Goal: Task Accomplishment & Management: Manage account settings

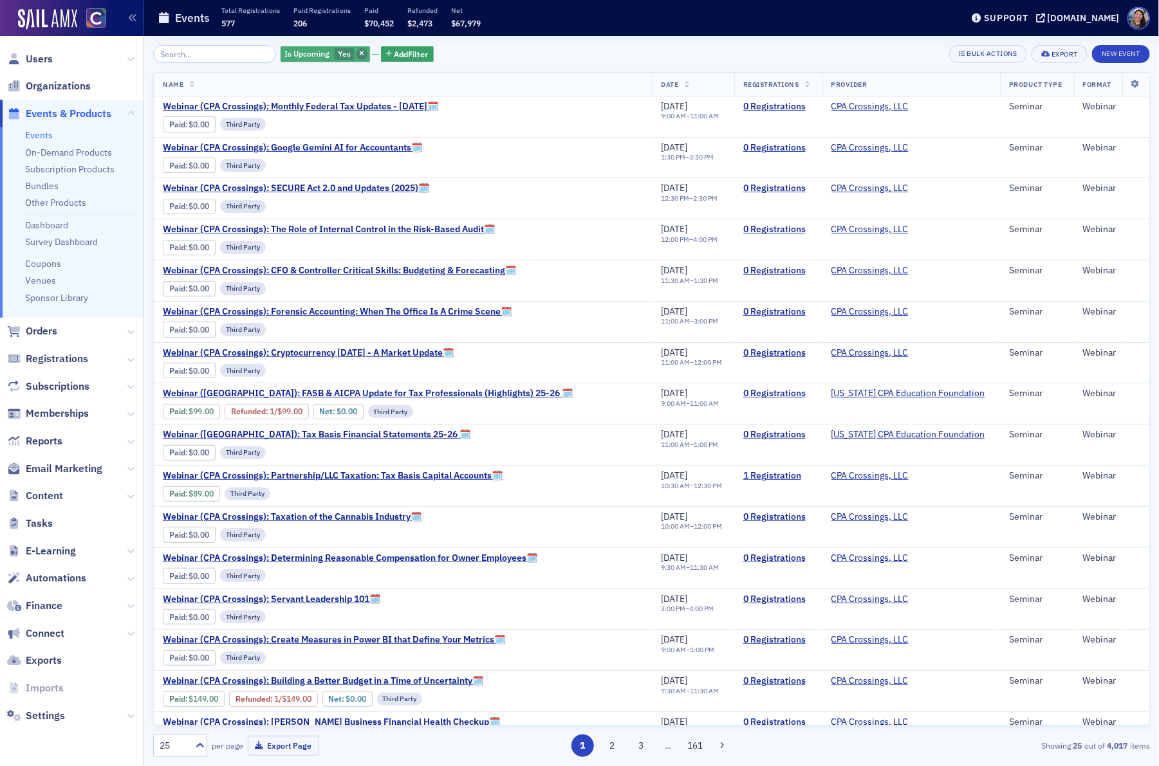
click at [359, 53] on icon "button" at bounding box center [361, 54] width 5 height 7
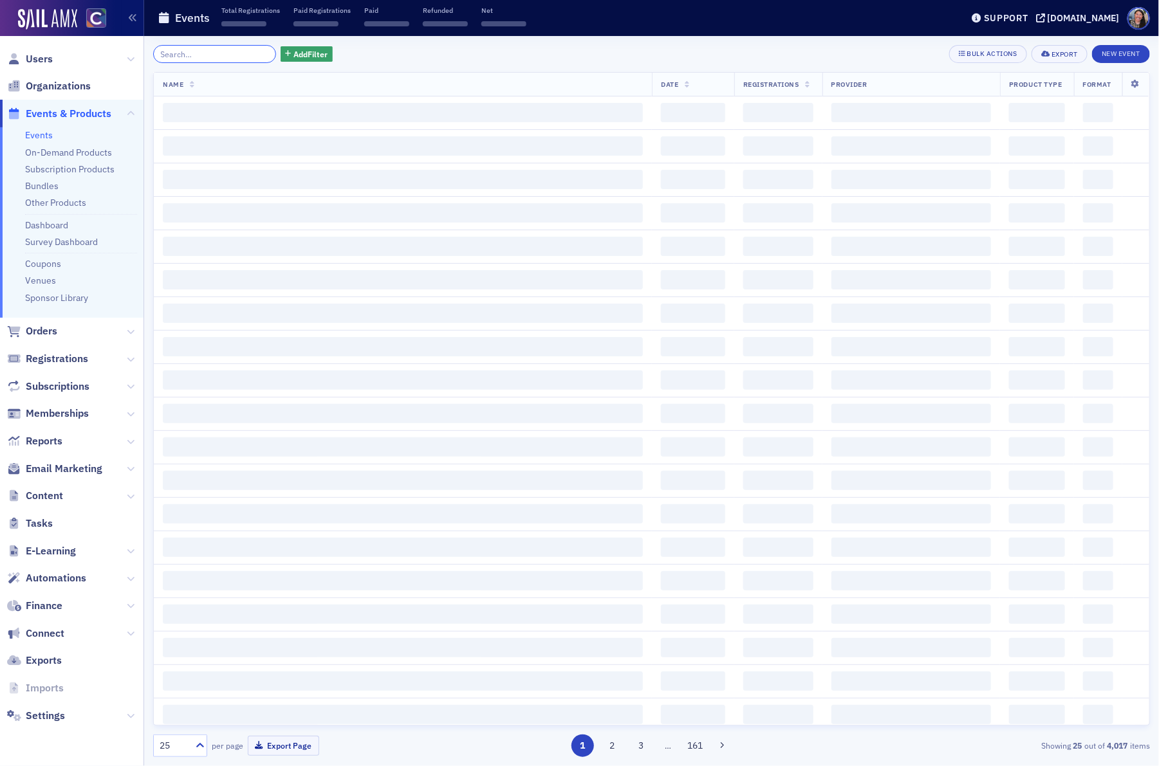
click at [181, 64] on div "Add Filter Bulk Actions Export New Event Name Date Registrations Provider Produ…" at bounding box center [651, 401] width 997 height 712
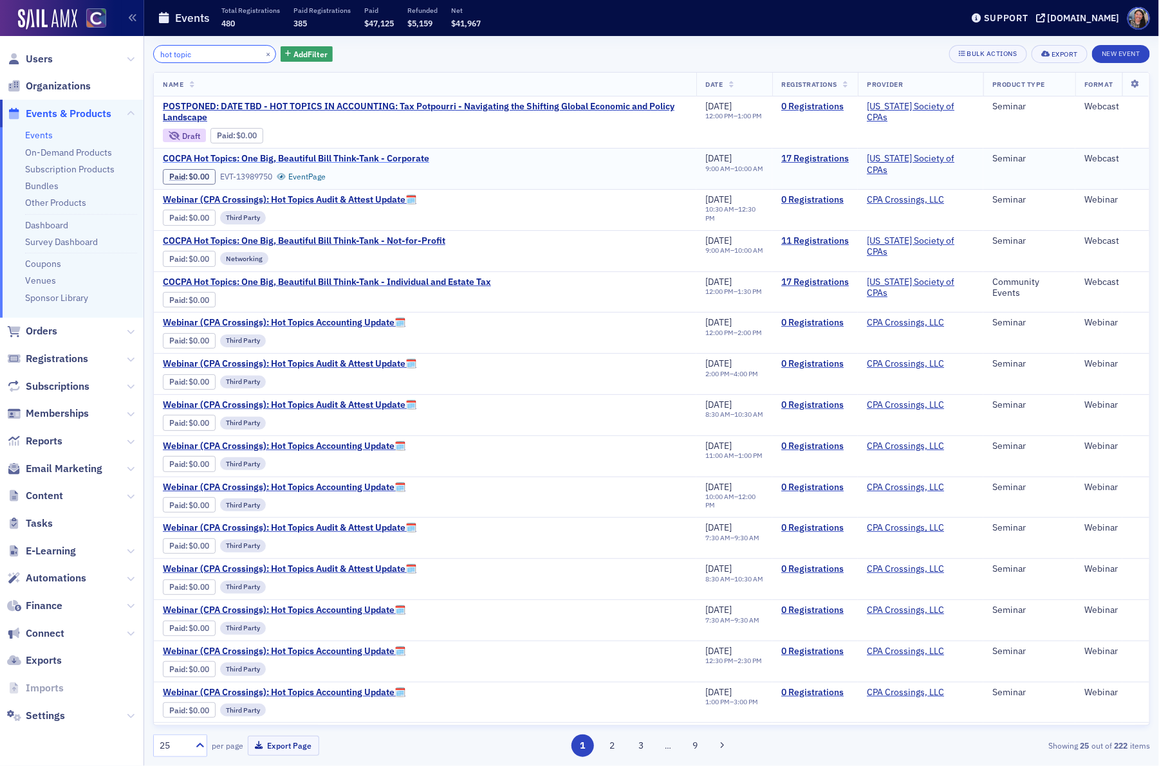
type input "hot topic"
click at [414, 158] on span "COCPA Hot Topics: One Big, Beautiful Bill Think-Tank - Corporate" at bounding box center [296, 159] width 266 height 12
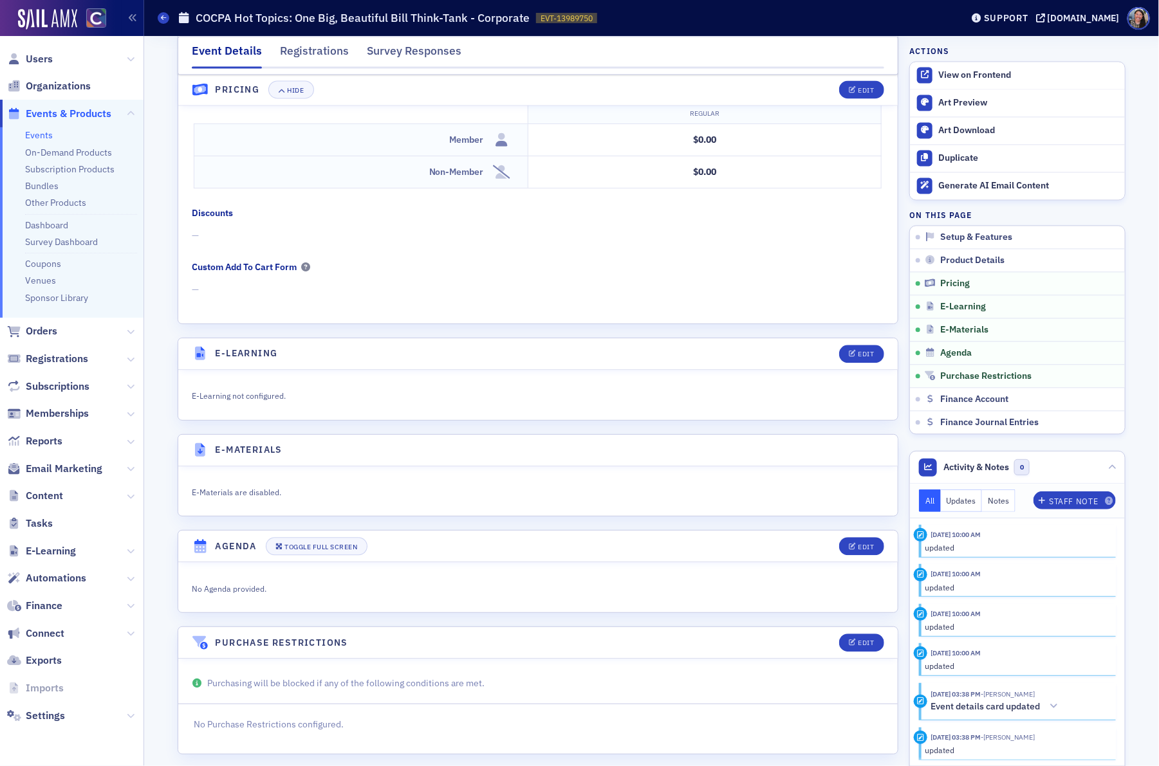
scroll to position [1270, 0]
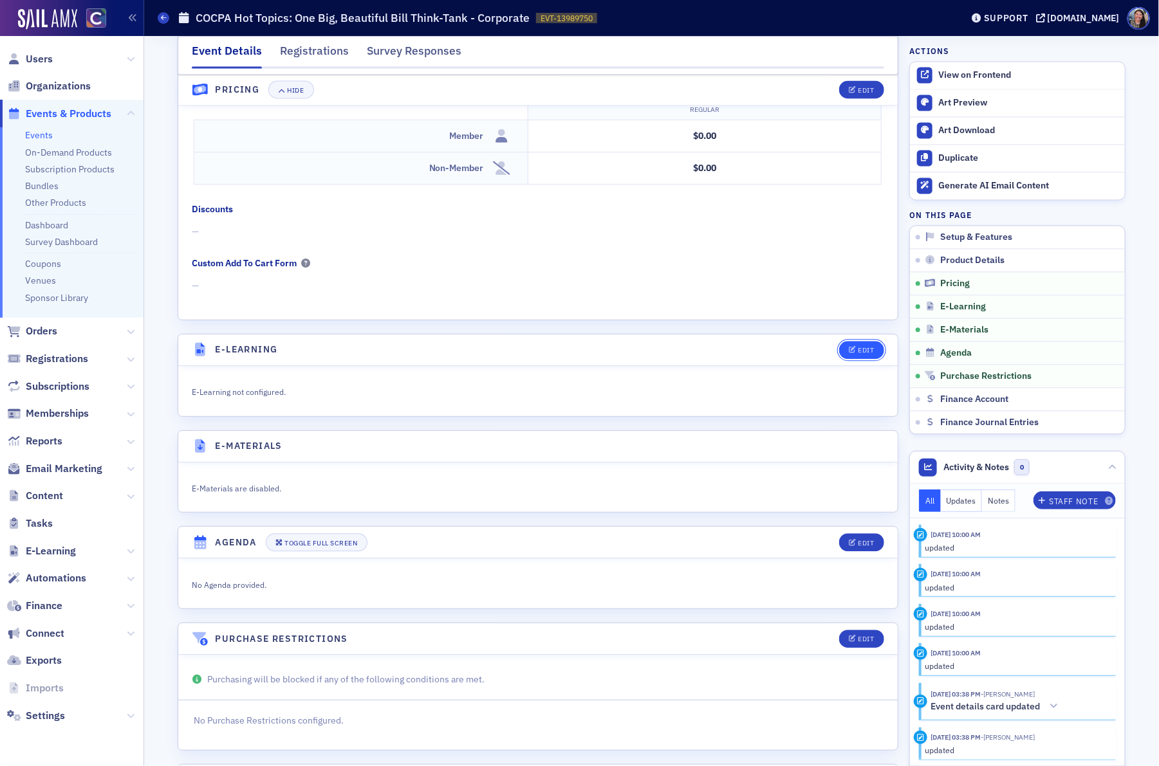
click at [867, 354] on div "Edit" at bounding box center [866, 350] width 16 height 7
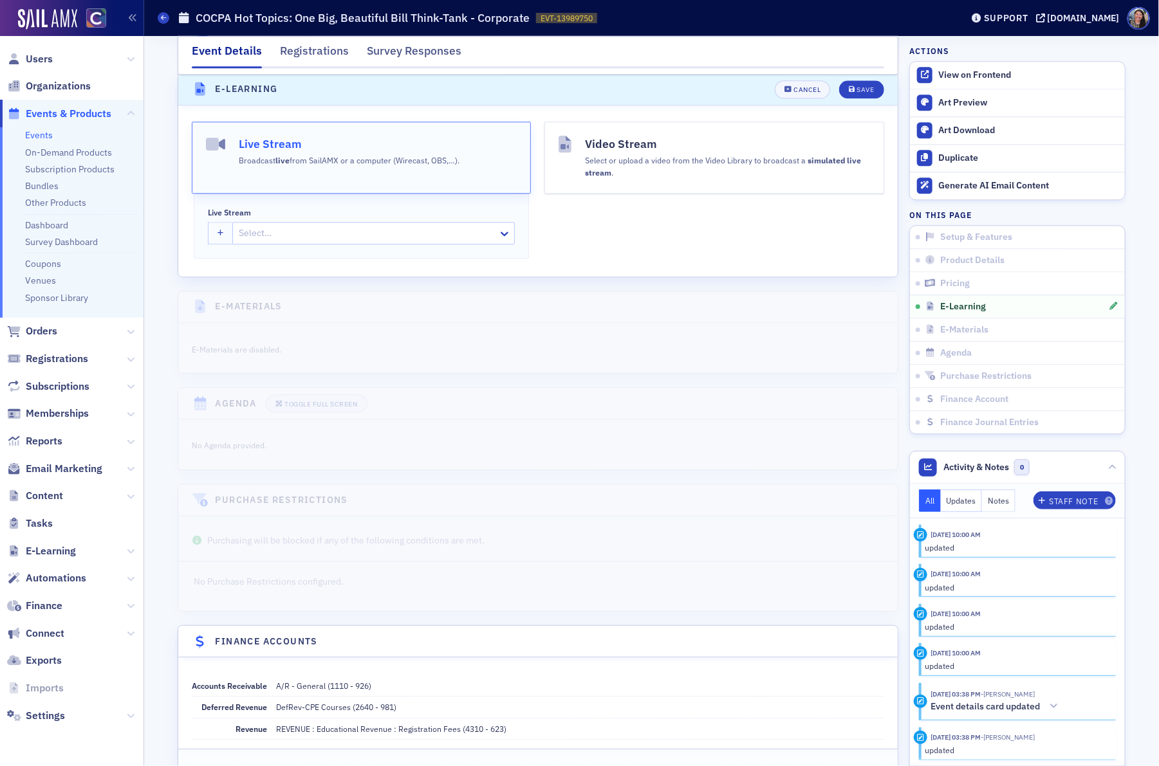
scroll to position [1543, 0]
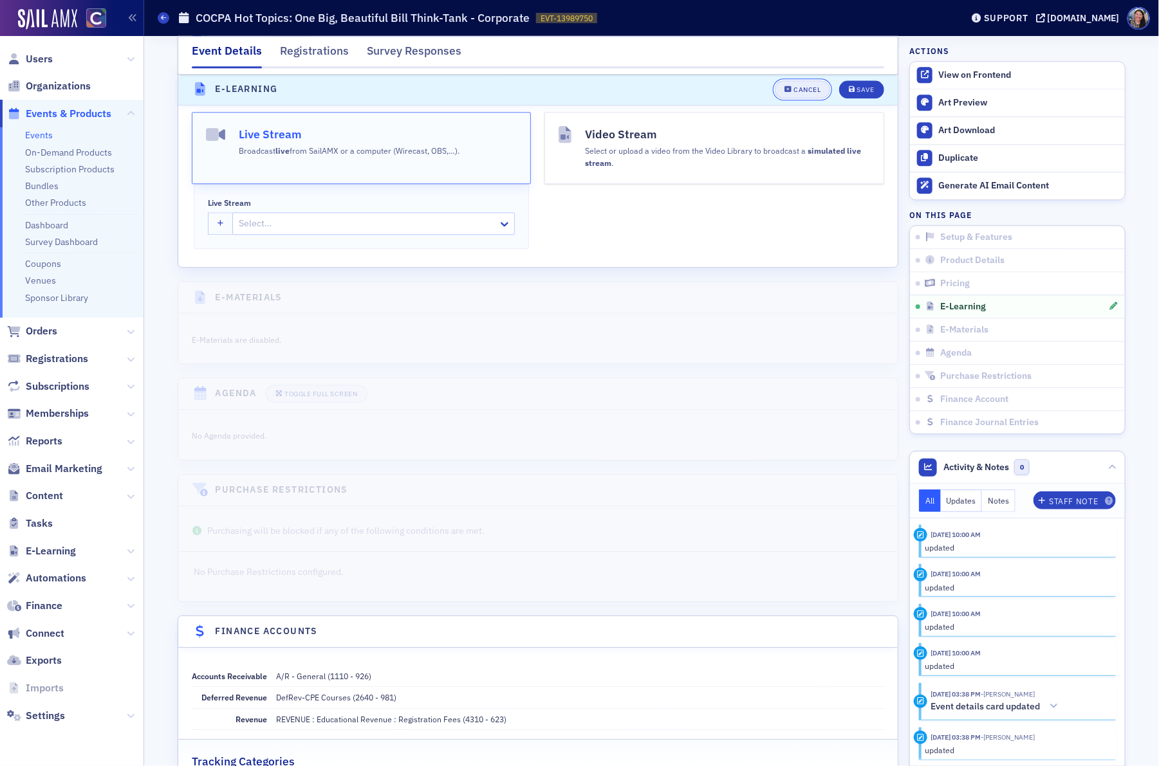
click at [818, 98] on button "Cancel" at bounding box center [802, 90] width 55 height 18
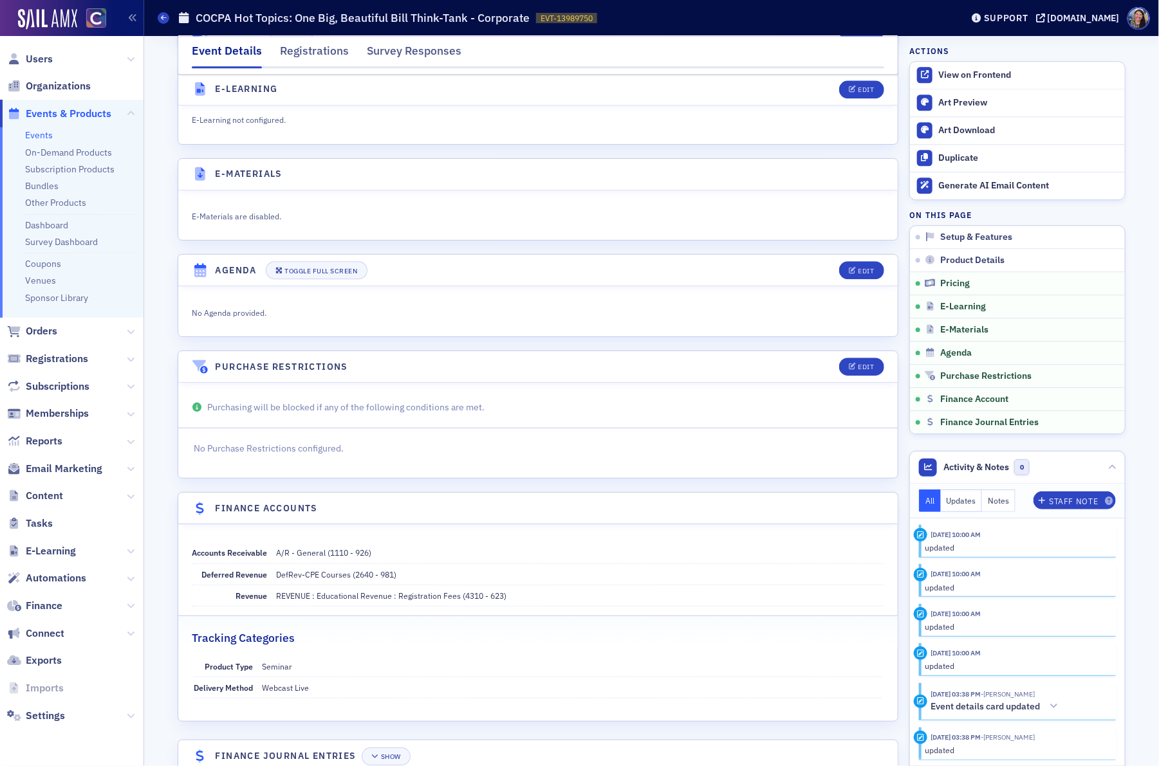
click at [846, 235] on div "E-Materials are disabled." at bounding box center [537, 215] width 719 height 50
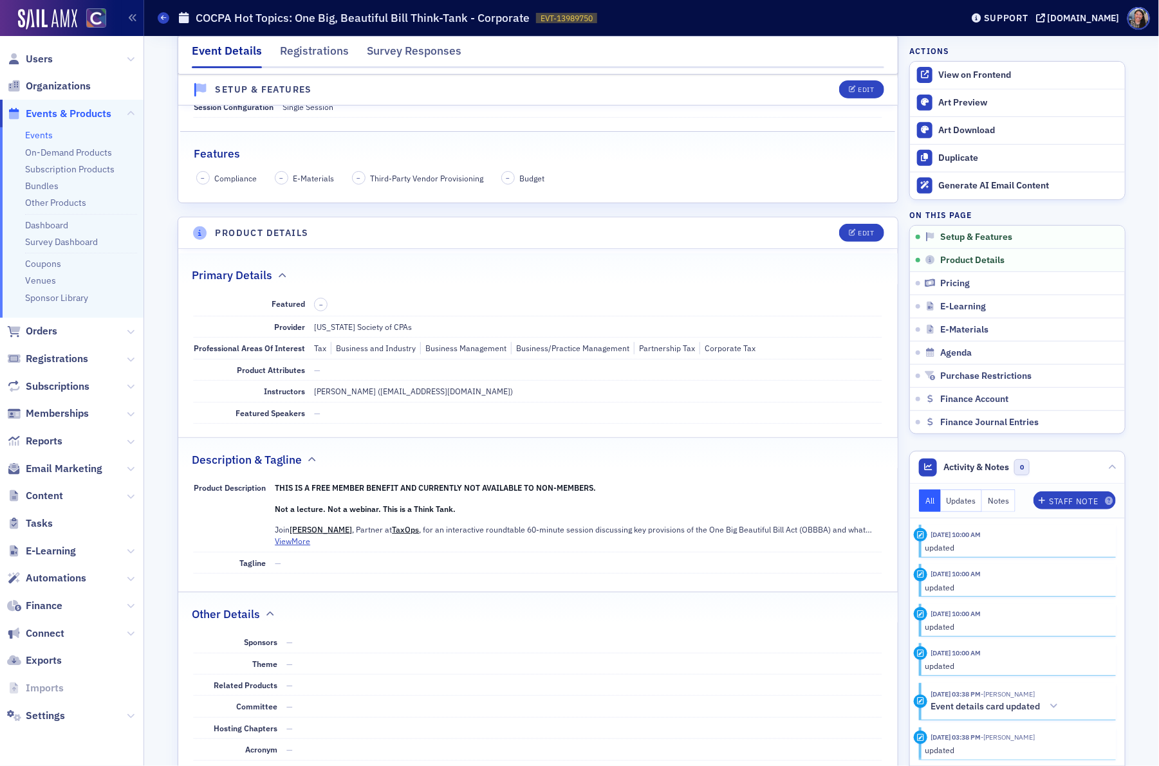
scroll to position [0, 0]
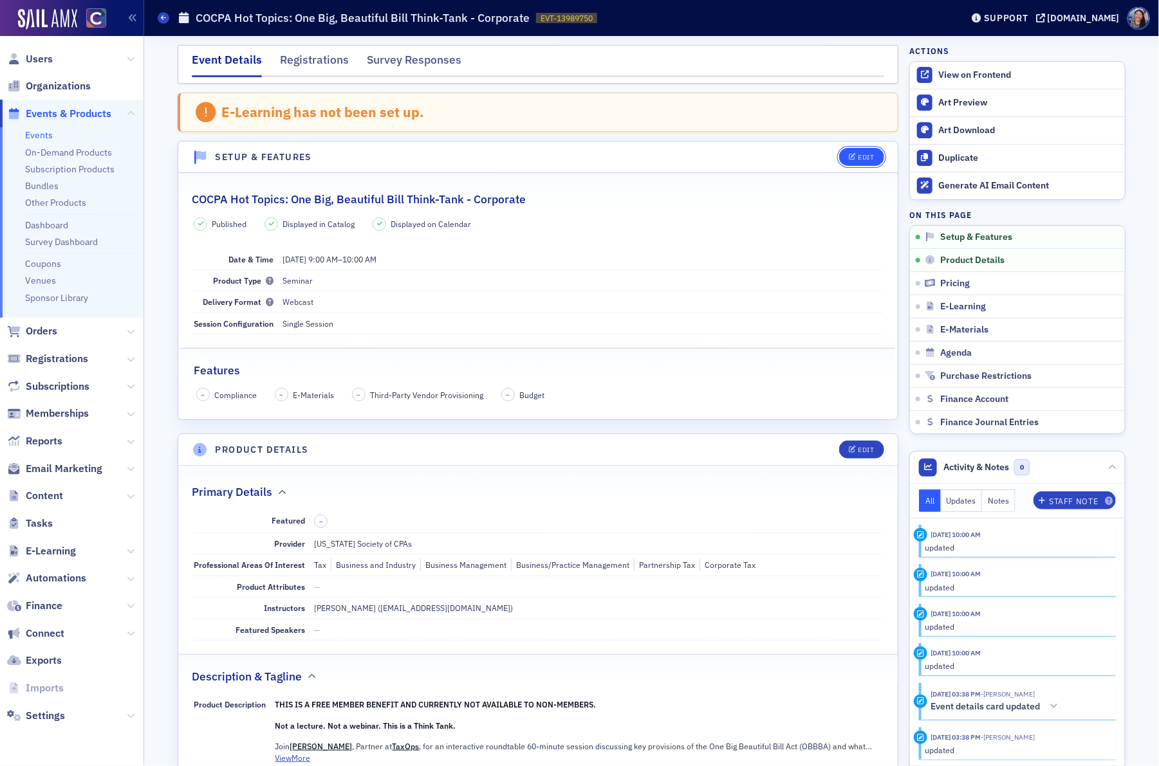
click at [869, 149] on button "Edit" at bounding box center [861, 157] width 44 height 18
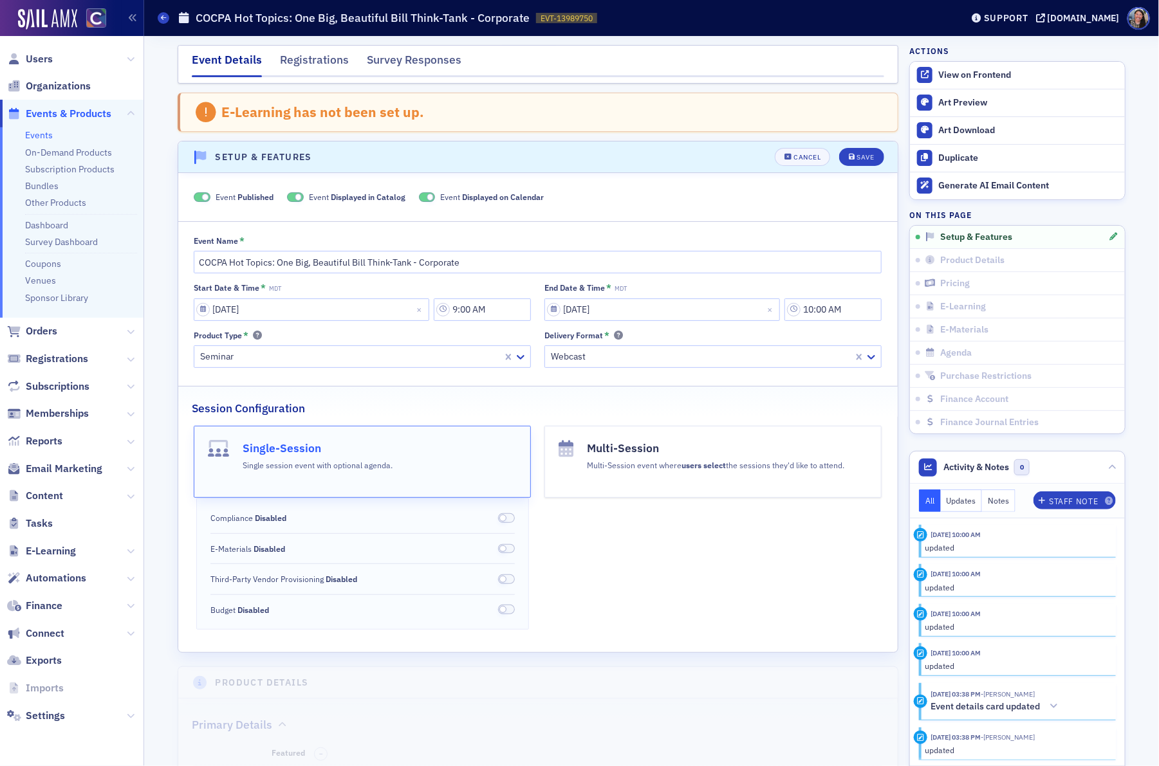
scroll to position [68, 0]
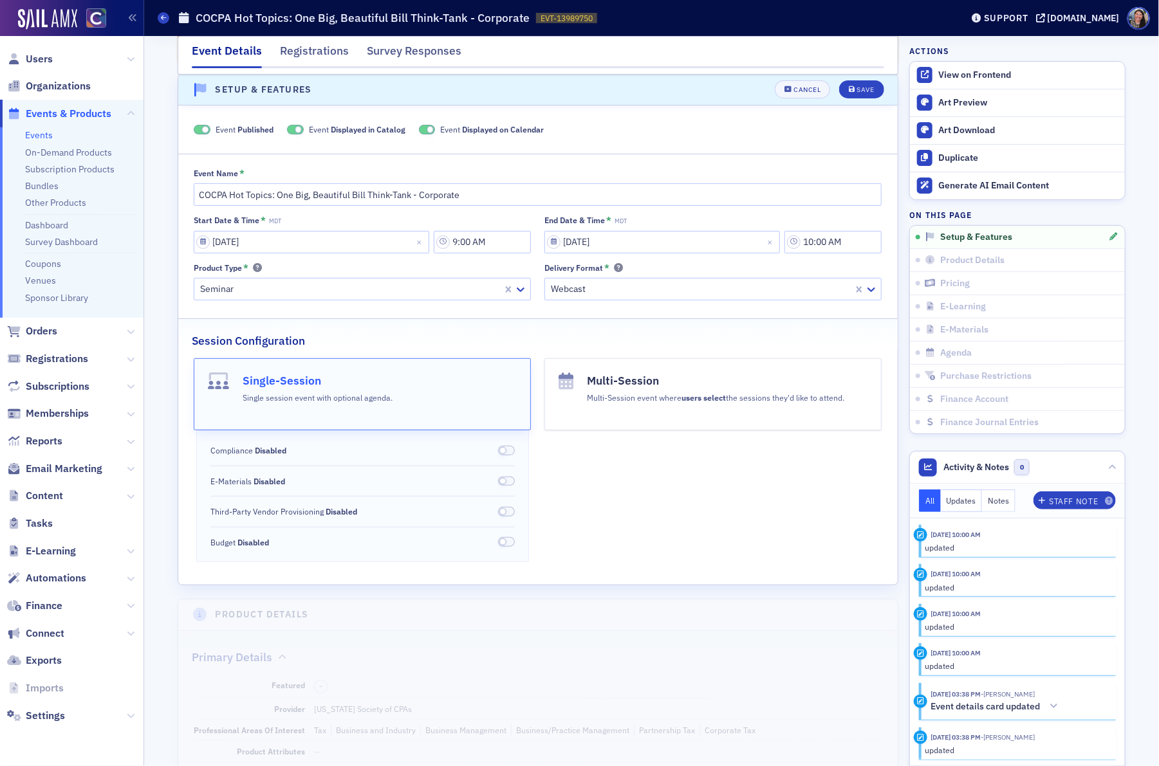
click at [520, 486] on div "Compliance Disabled E-Materials Disabled Third-Party Vendor Provisioning Disabl…" at bounding box center [362, 497] width 333 height 132
click at [514, 486] on label "E-Materials Disabled" at bounding box center [362, 482] width 304 height 12
click at [510, 484] on span at bounding box center [506, 482] width 17 height 10
click at [858, 93] on div "Save" at bounding box center [865, 90] width 17 height 7
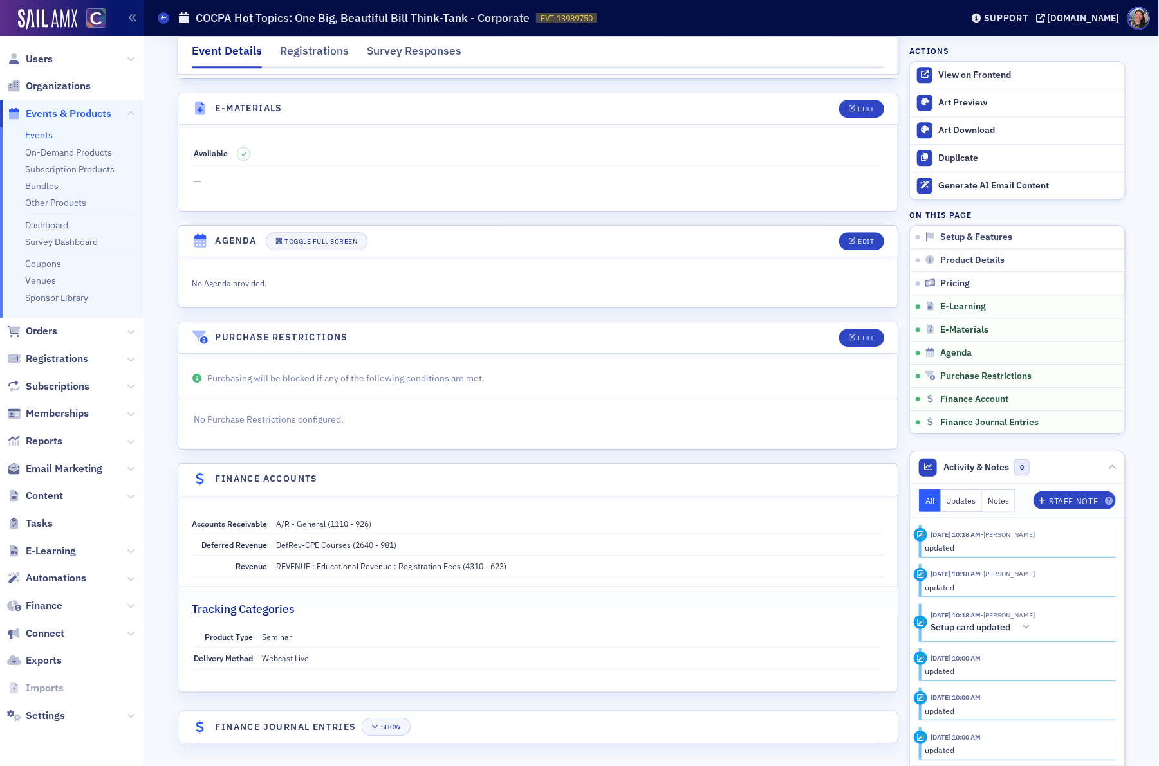
scroll to position [1627, 0]
click at [880, 100] on div "Edit" at bounding box center [856, 109] width 53 height 18
click at [867, 100] on button "Edit" at bounding box center [861, 109] width 44 height 18
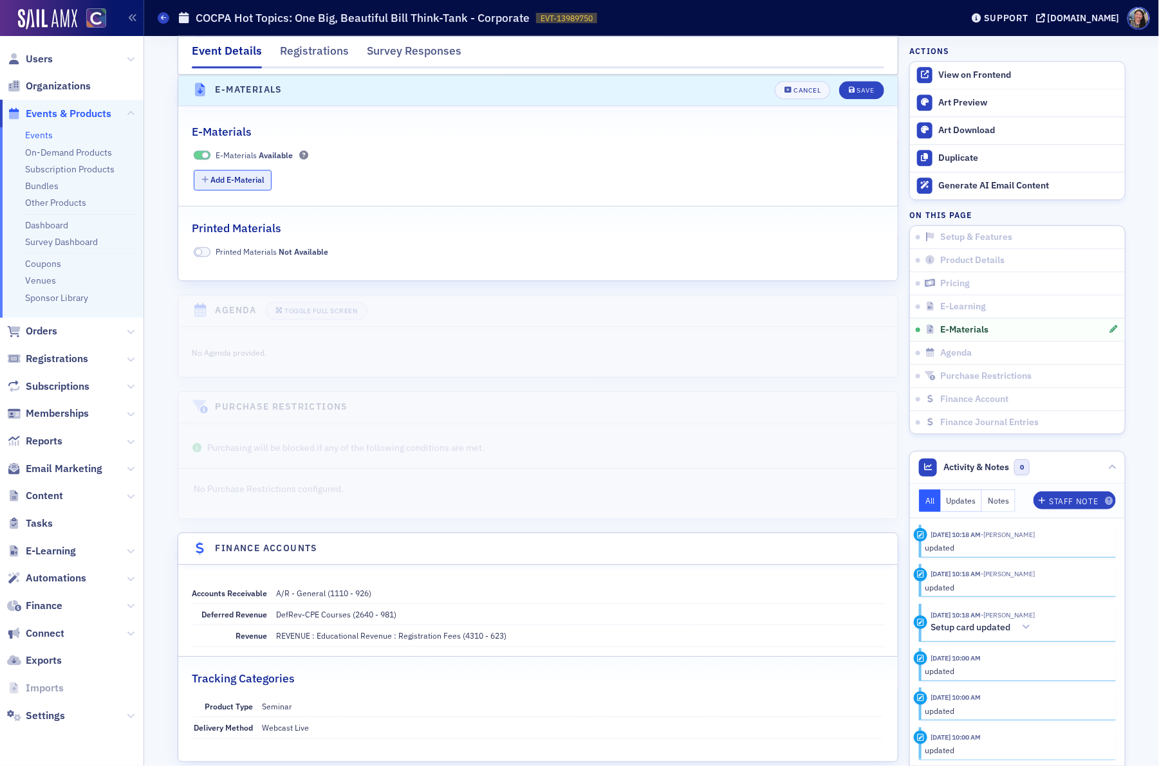
click at [245, 190] on button "Add E-Material" at bounding box center [233, 180] width 78 height 20
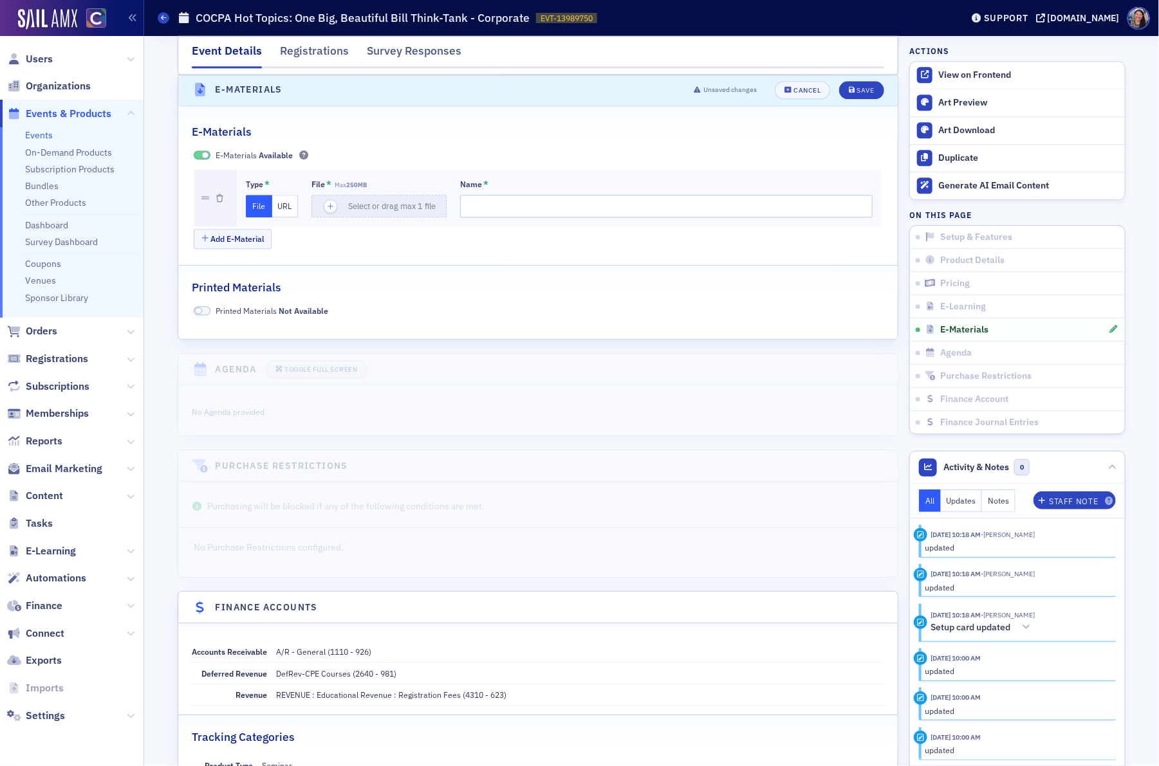
drag, startPoint x: 284, startPoint y: 223, endPoint x: 308, endPoint y: 223, distance: 23.8
click at [284, 218] on button "URL" at bounding box center [285, 206] width 26 height 23
click at [345, 218] on input "url" at bounding box center [380, 206] width 139 height 23
paste input "https://drive.google.com/file/d/1DXjuRVlRBnW5xZPg4fzueXiOqqHduZx5/view?usp=shar…"
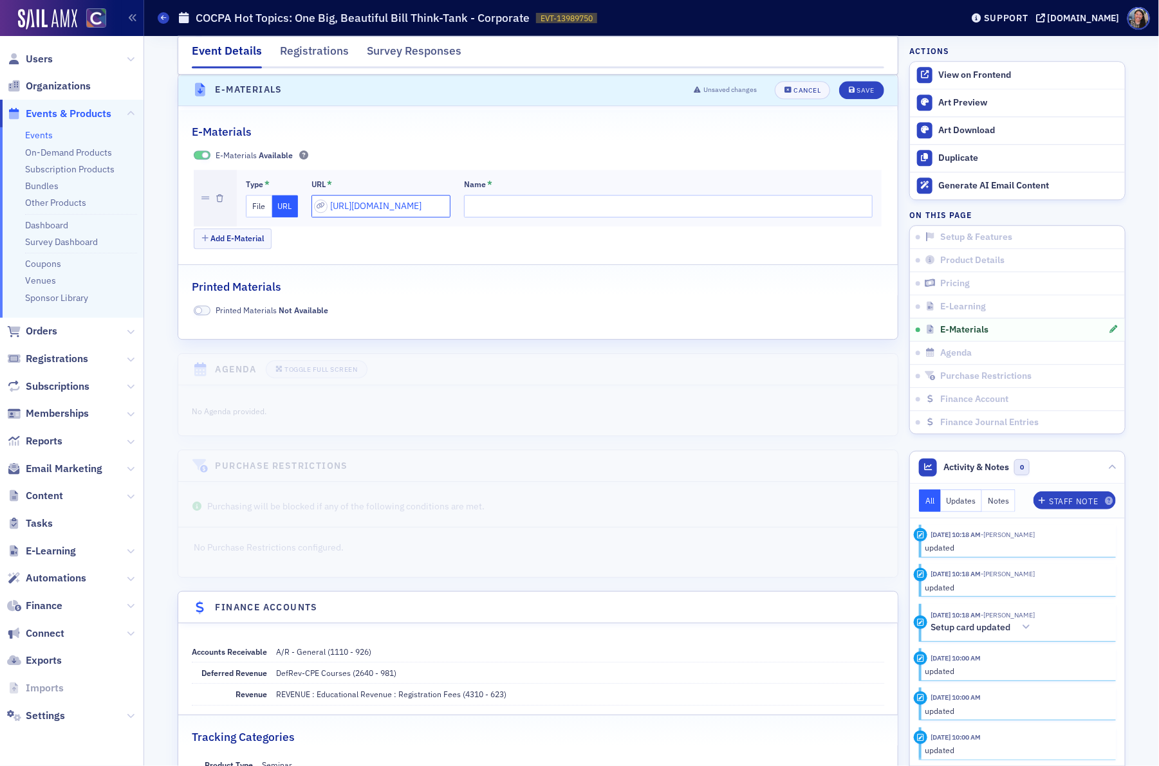
type input "https://drive.google.com/file/d/1DXjuRVlRBnW5xZPg4fzueXiOqqHduZx5/view?usp=shar…"
click at [465, 218] on input "Name *" at bounding box center [668, 206] width 409 height 23
type input "Hot Topics: OBBBA - Corporate"
click at [858, 94] on div "Save" at bounding box center [865, 90] width 17 height 7
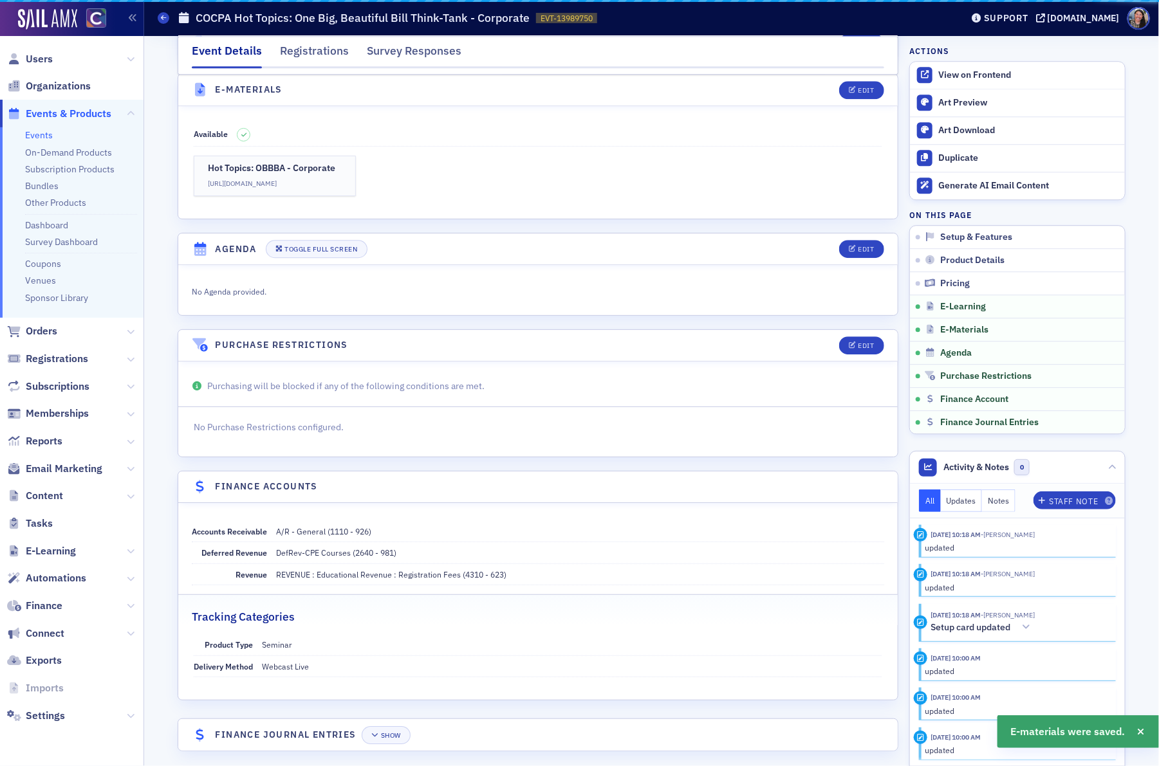
scroll to position [1640, 0]
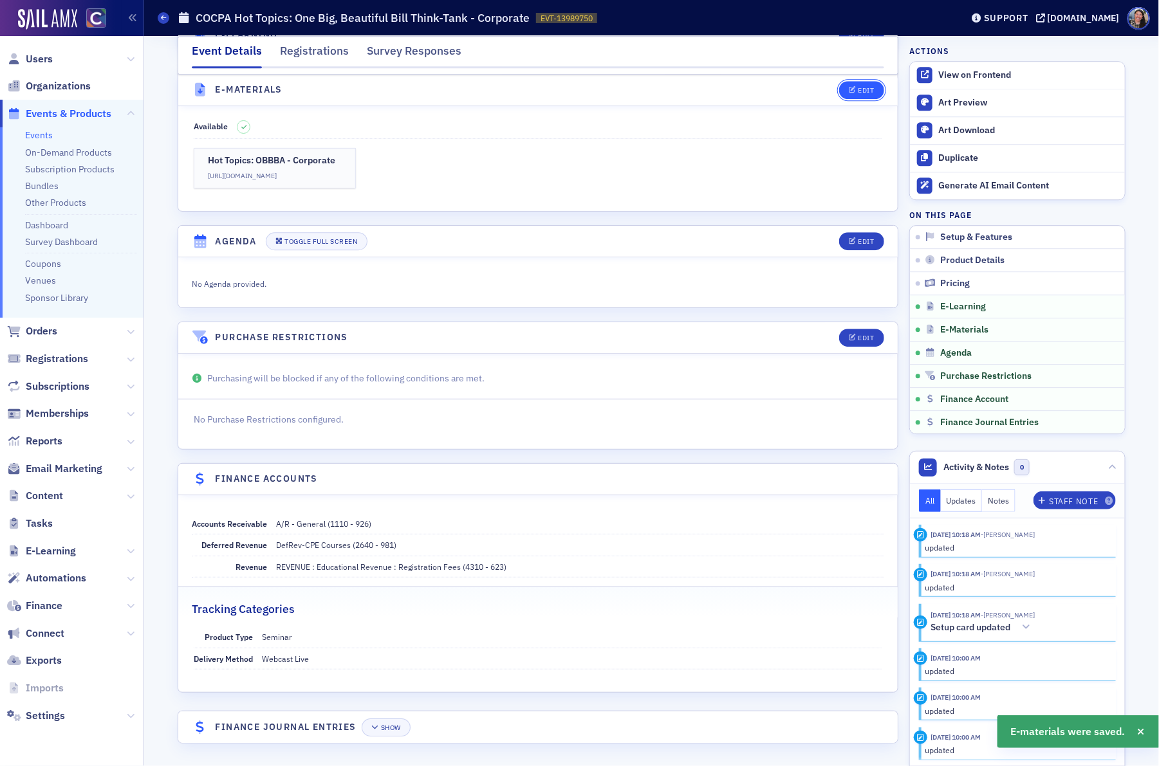
click at [857, 91] on span "Edit" at bounding box center [861, 90] width 25 height 7
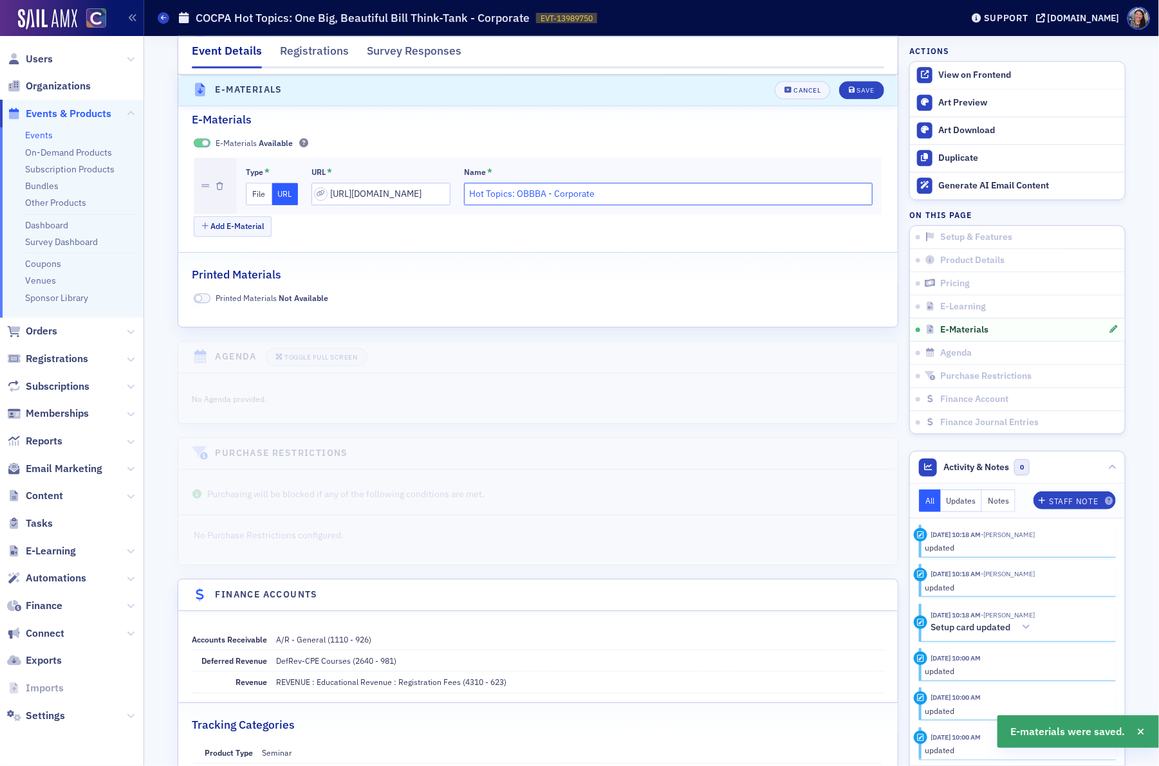
click at [633, 205] on input "Hot Topics: OBBBA - Corporate" at bounding box center [668, 194] width 409 height 23
type input "Hot Topics: OBBBA - Corporate Materials"
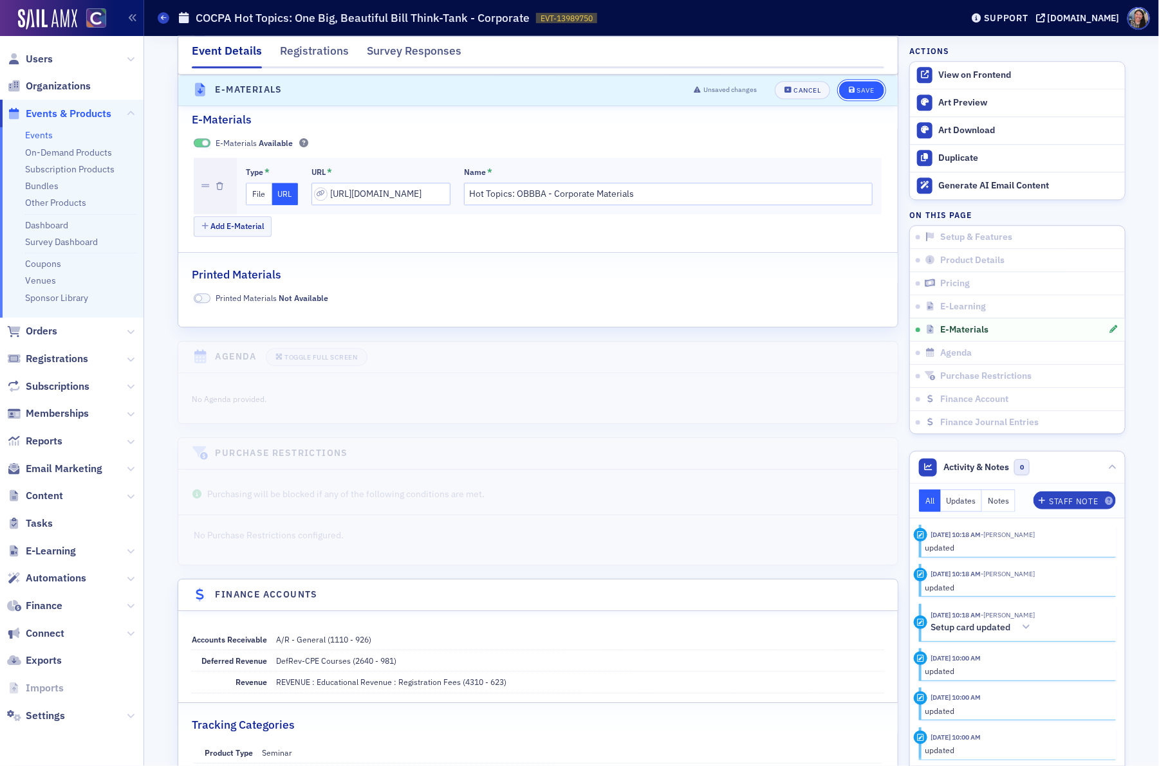
click at [866, 89] on div "Save" at bounding box center [865, 90] width 17 height 7
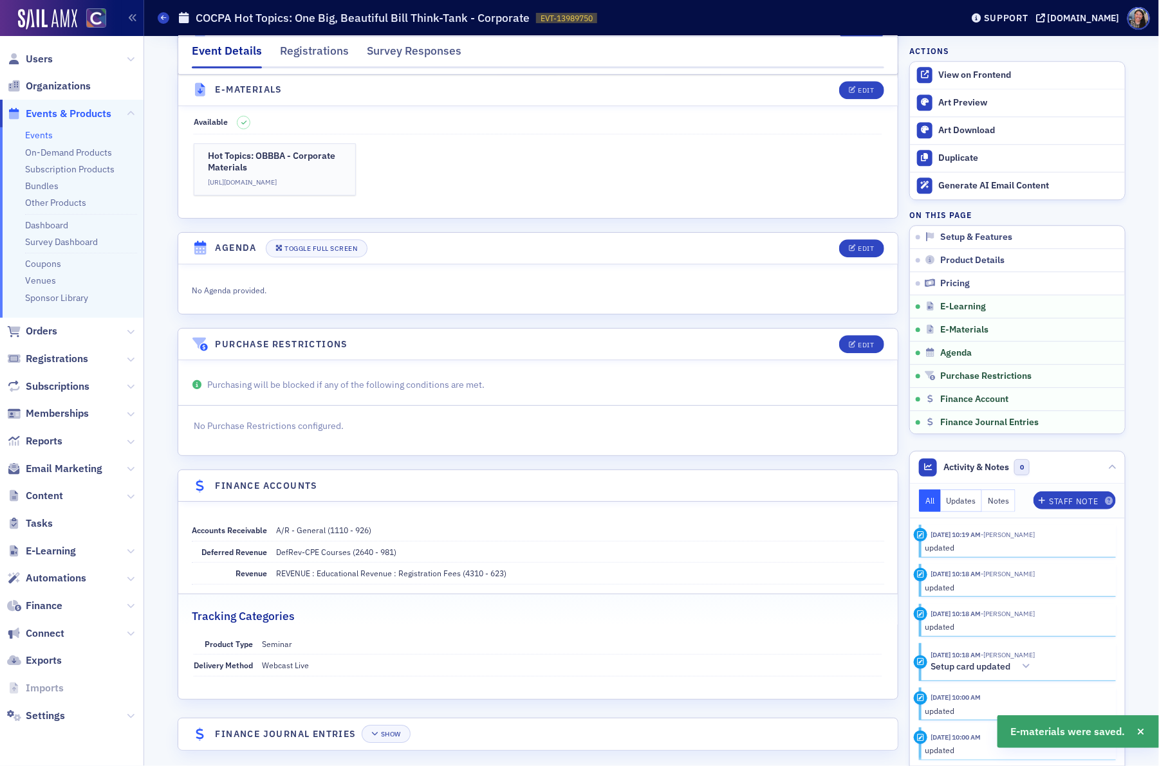
click at [503, 176] on div "Hot Topics: OBBBA - Corporate Materials https://drive.google.com/file/d/1DXjuRV…" at bounding box center [538, 170] width 688 height 52
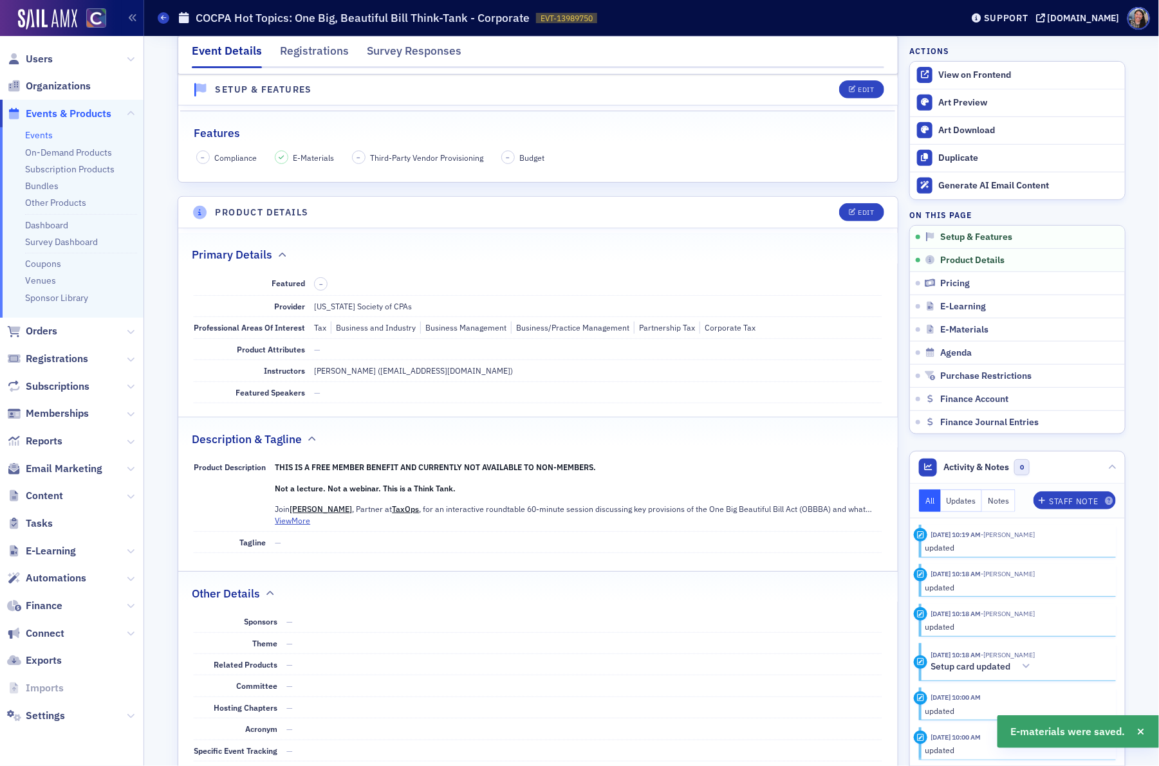
scroll to position [0, 0]
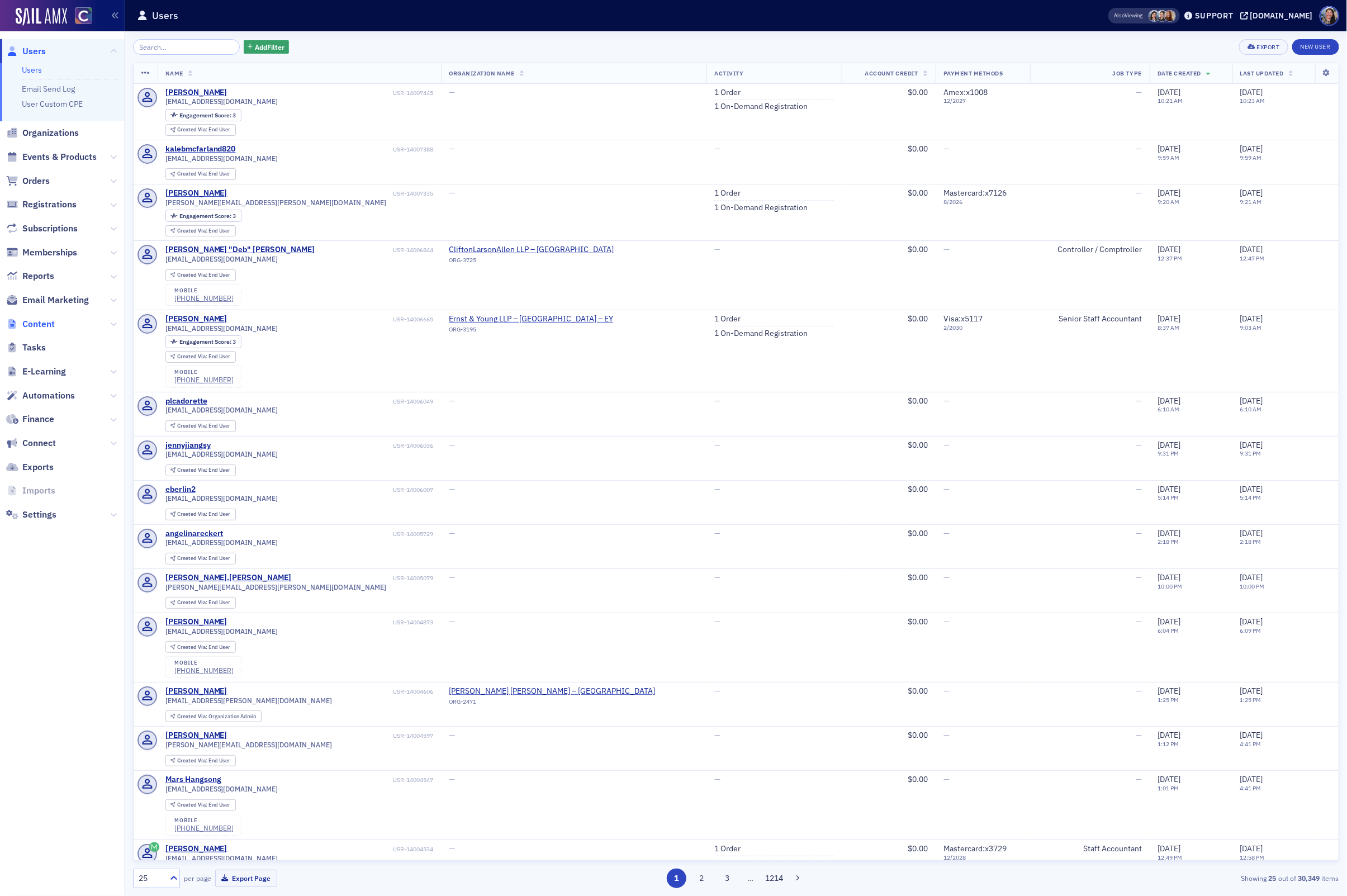
click at [48, 324] on span "Content" at bounding box center [38, 324] width 32 height 12
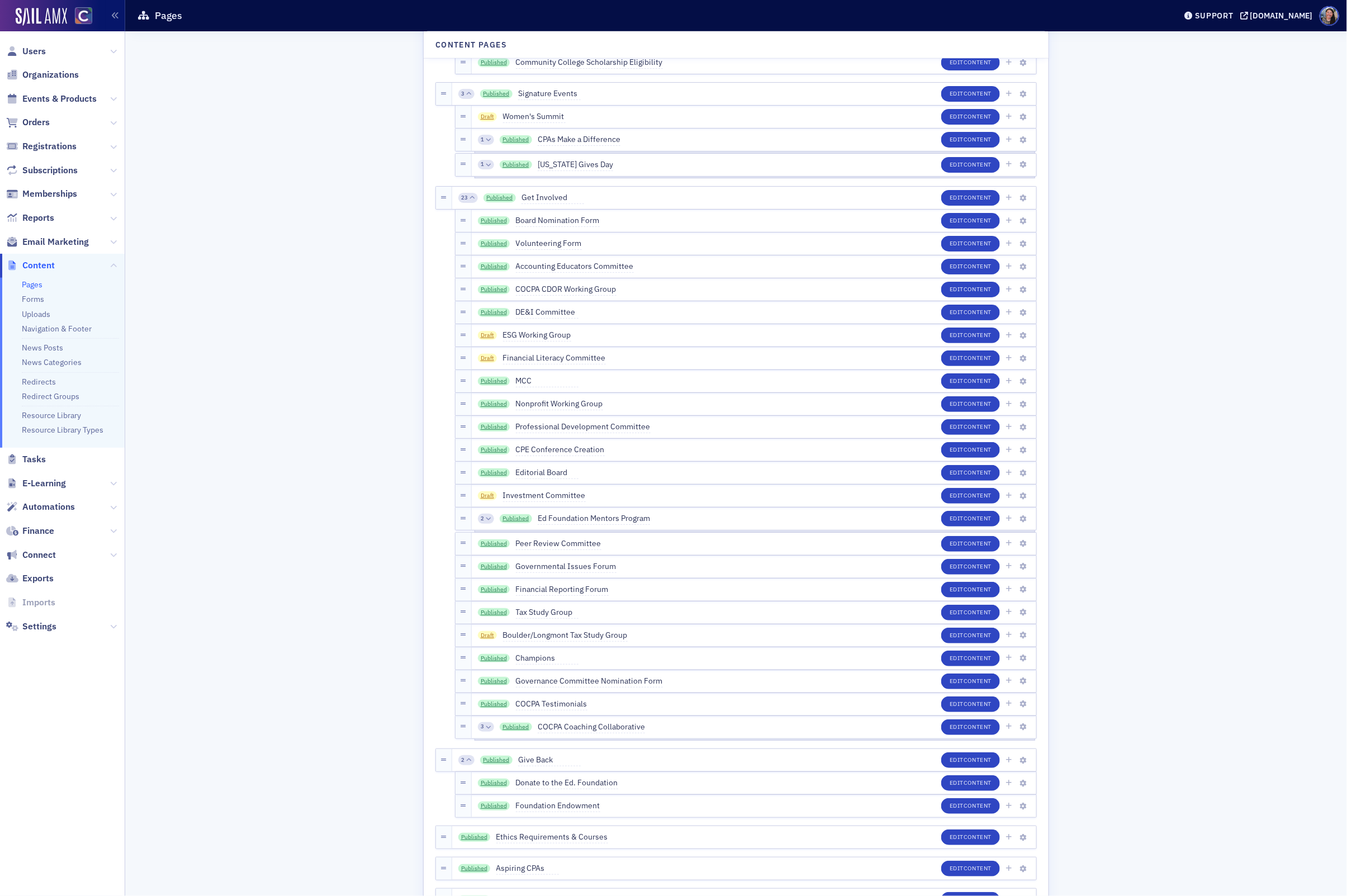
scroll to position [1004, 0]
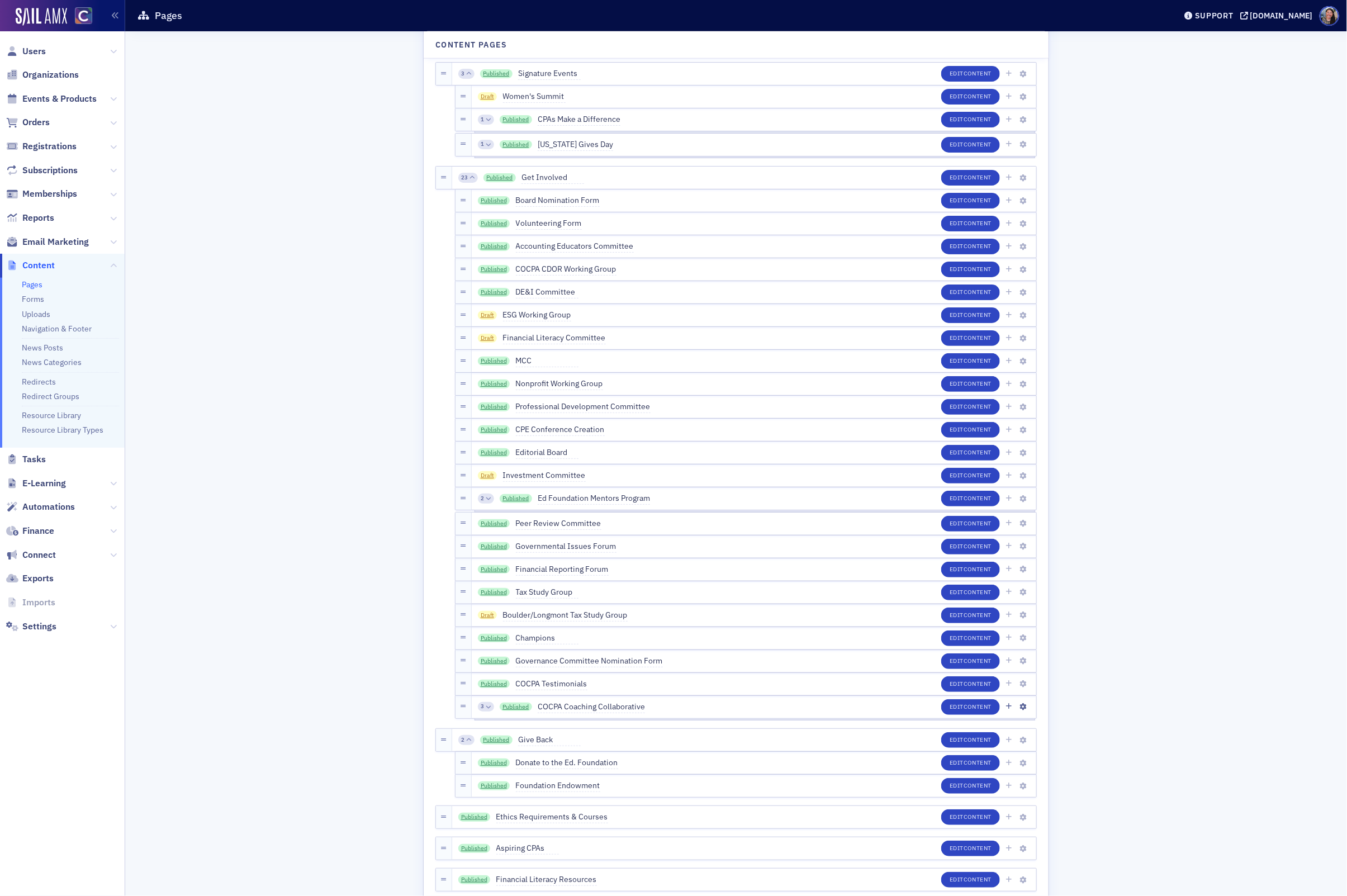
click at [488, 706] on icon at bounding box center [488, 707] width 5 height 5
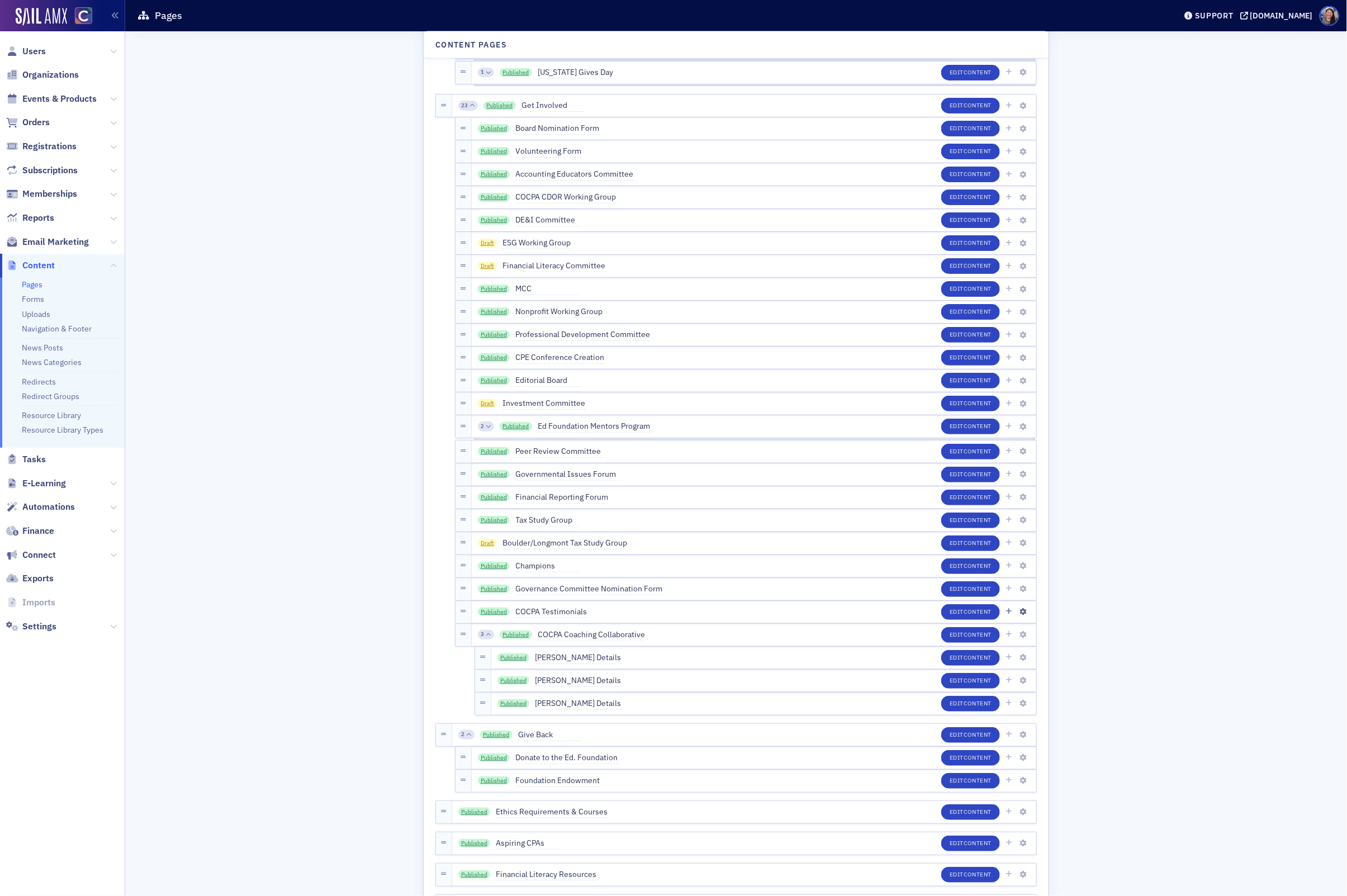
scroll to position [1075, 0]
click at [512, 660] on link "Published" at bounding box center [513, 659] width 32 height 9
click at [517, 680] on link "Published" at bounding box center [513, 682] width 32 height 9
click at [509, 704] on link "Published" at bounding box center [513, 704] width 32 height 9
click at [512, 703] on link "Published" at bounding box center [513, 704] width 32 height 9
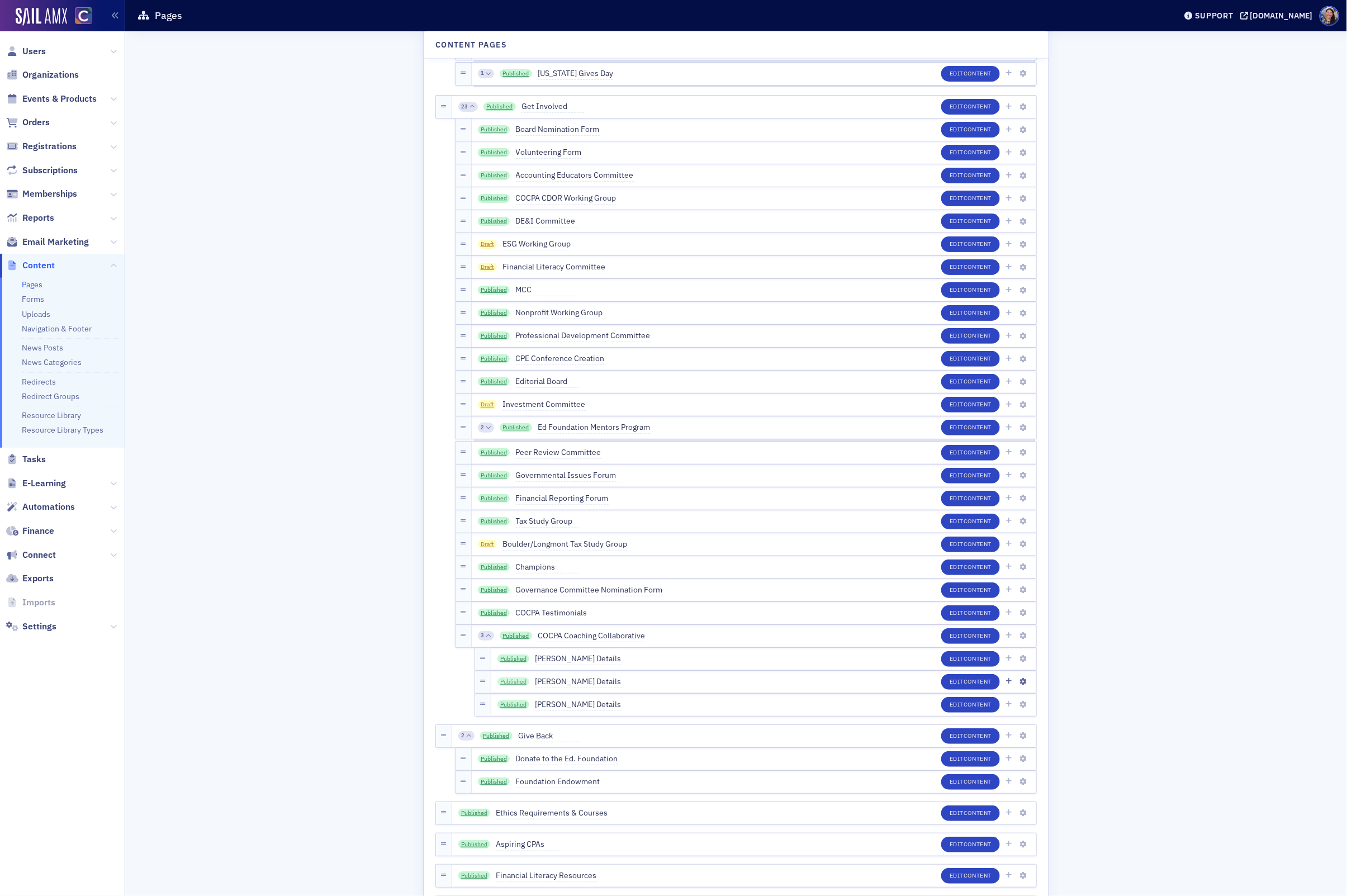
click at [512, 682] on link "Published" at bounding box center [513, 682] width 32 height 9
click at [518, 657] on link "Published" at bounding box center [513, 659] width 32 height 9
click at [511, 702] on link "Published" at bounding box center [513, 704] width 32 height 9
